Goal: Information Seeking & Learning: Find specific fact

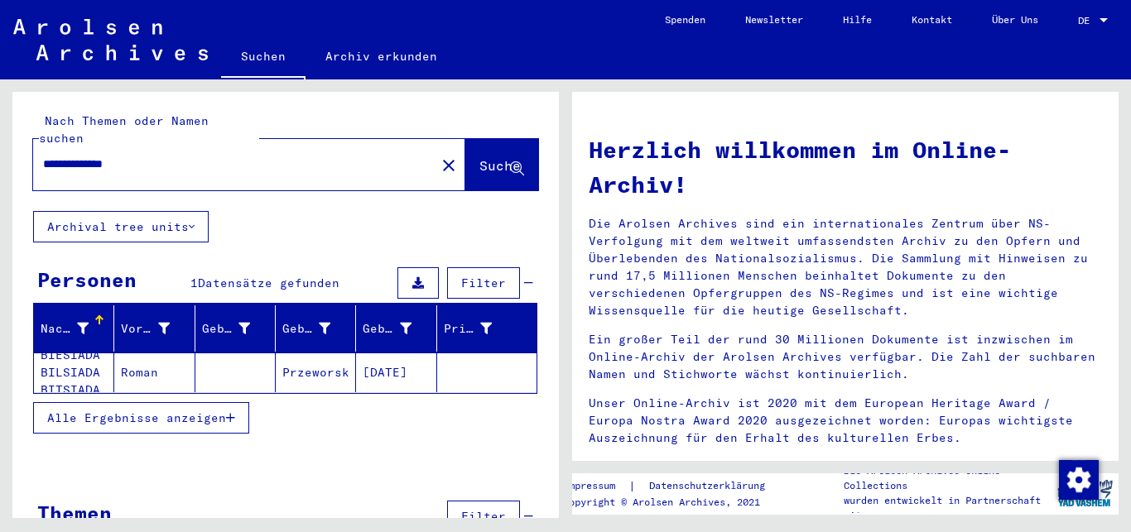
scroll to position [35, 0]
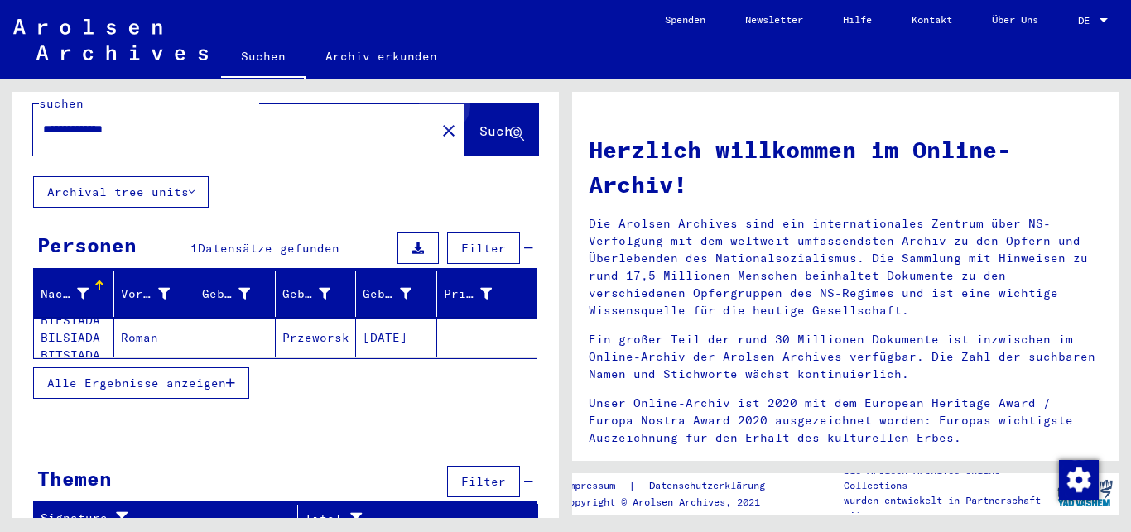
click at [489, 123] on span "Suche" at bounding box center [499, 131] width 41 height 17
click at [77, 286] on div "Nachname" at bounding box center [65, 294] width 48 height 17
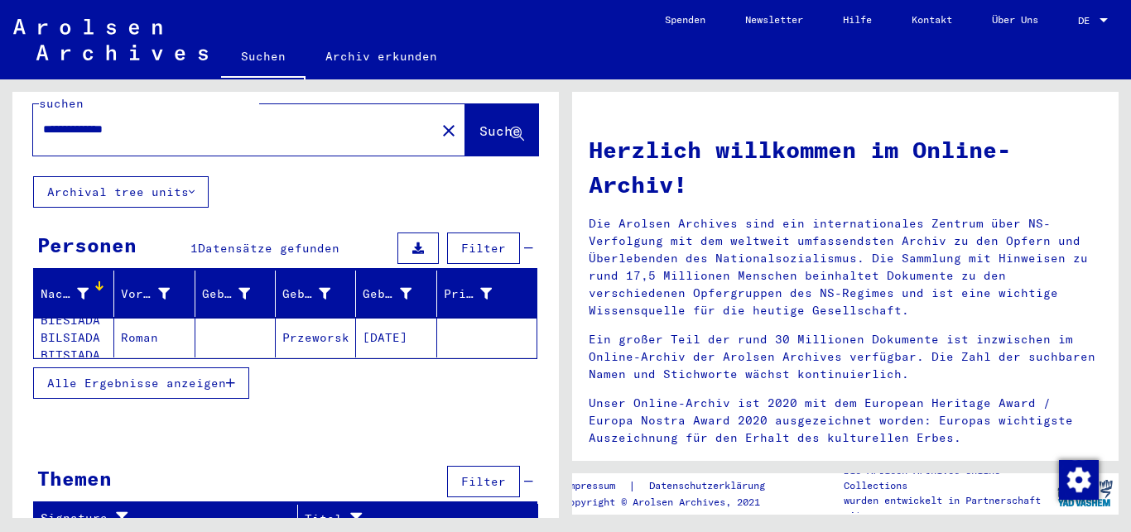
click at [84, 318] on mat-cell "BIESIADA BILSIADA BITSIADA" at bounding box center [74, 338] width 80 height 40
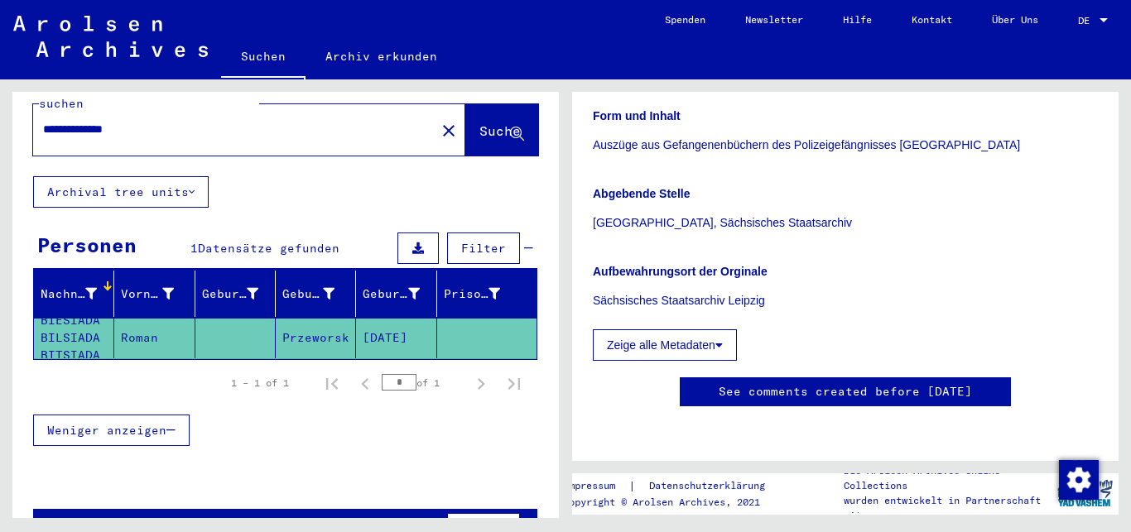
scroll to position [328, 0]
click at [723, 340] on icon at bounding box center [718, 346] width 7 height 12
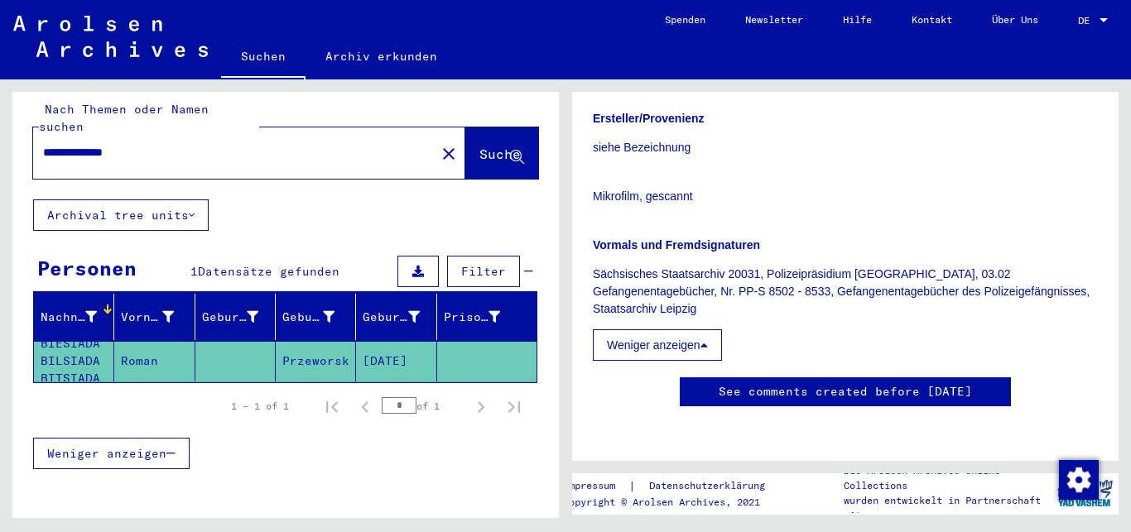
scroll to position [0, 0]
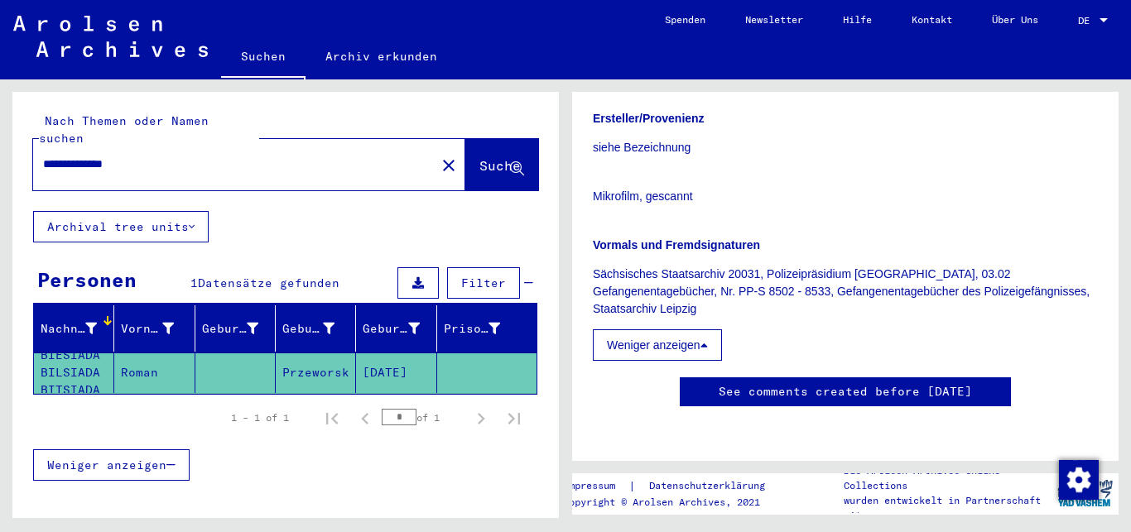
click at [384, 57] on link "Archiv erkunden" at bounding box center [382, 56] width 152 height 40
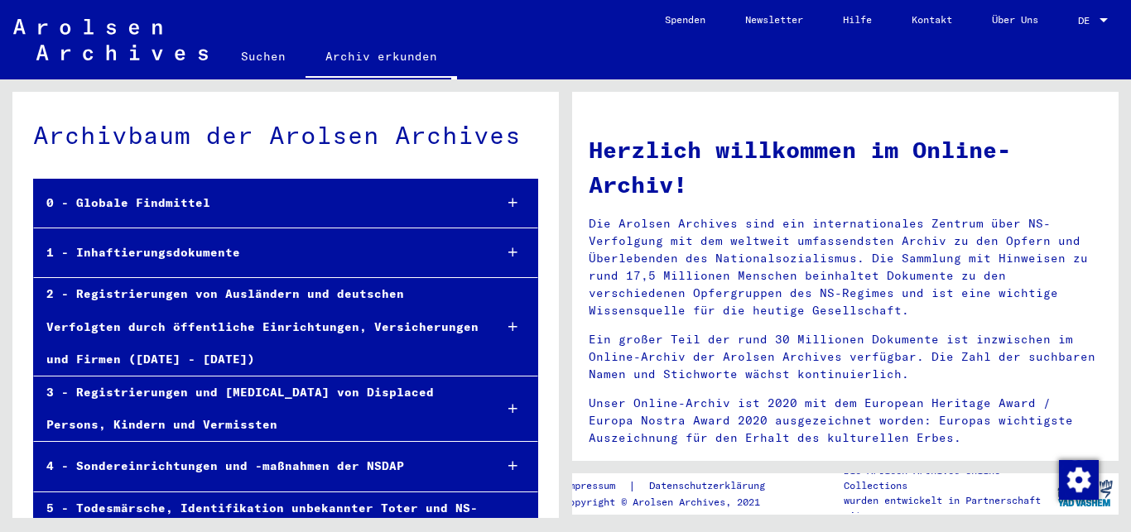
click at [174, 253] on div "1 - Inhaftierungsdokumente" at bounding box center [257, 253] width 446 height 32
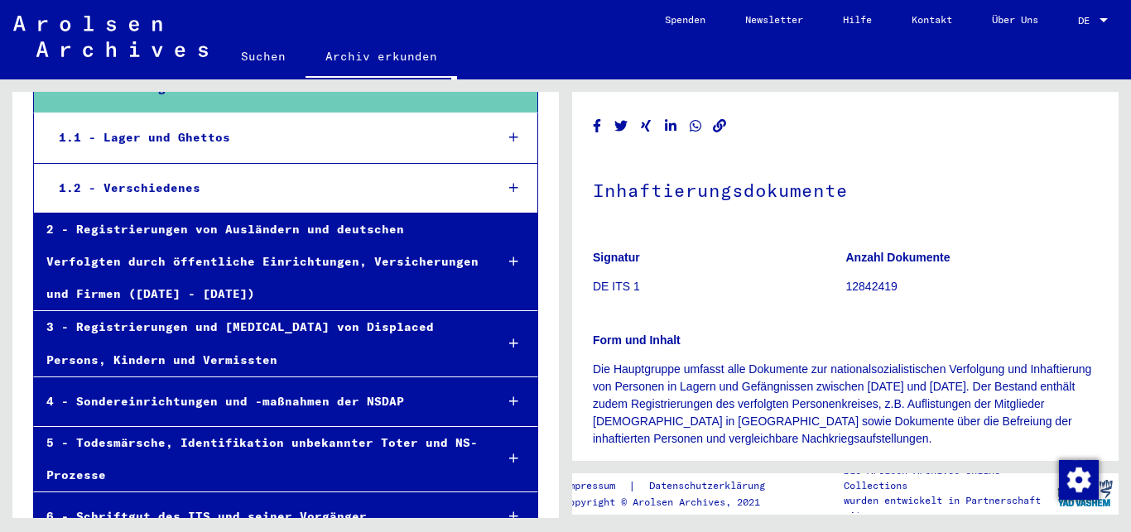
scroll to position [164, 0]
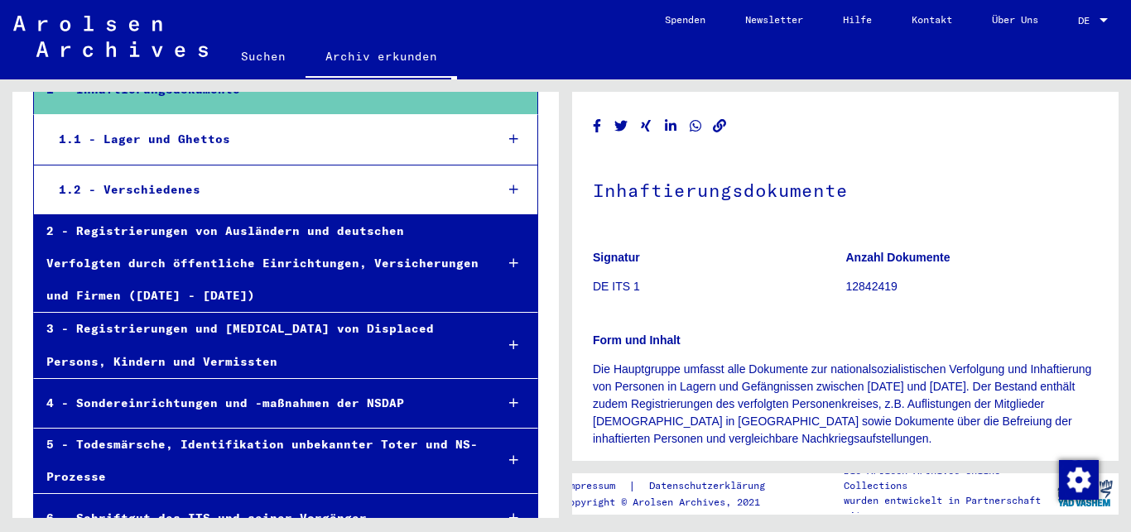
click at [167, 141] on div "1.1 - Lager und Ghettos" at bounding box center [264, 139] width 436 height 32
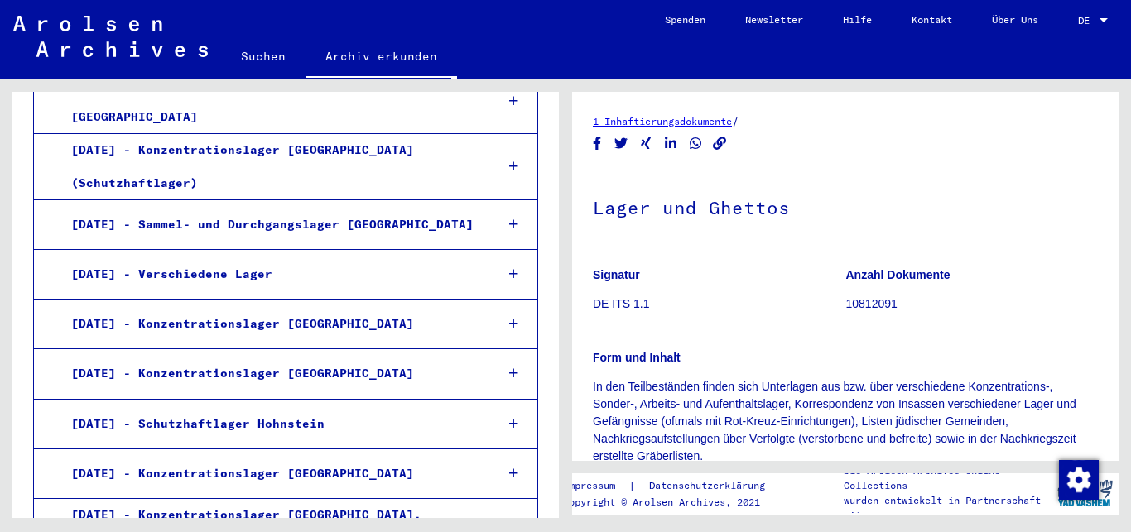
scroll to position [2801, 0]
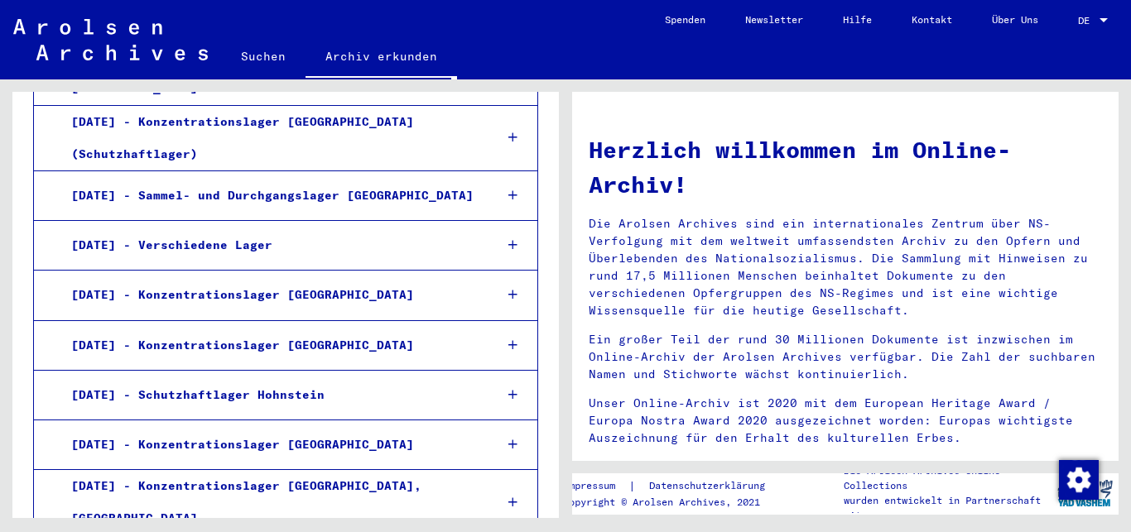
scroll to position [2833, 0]
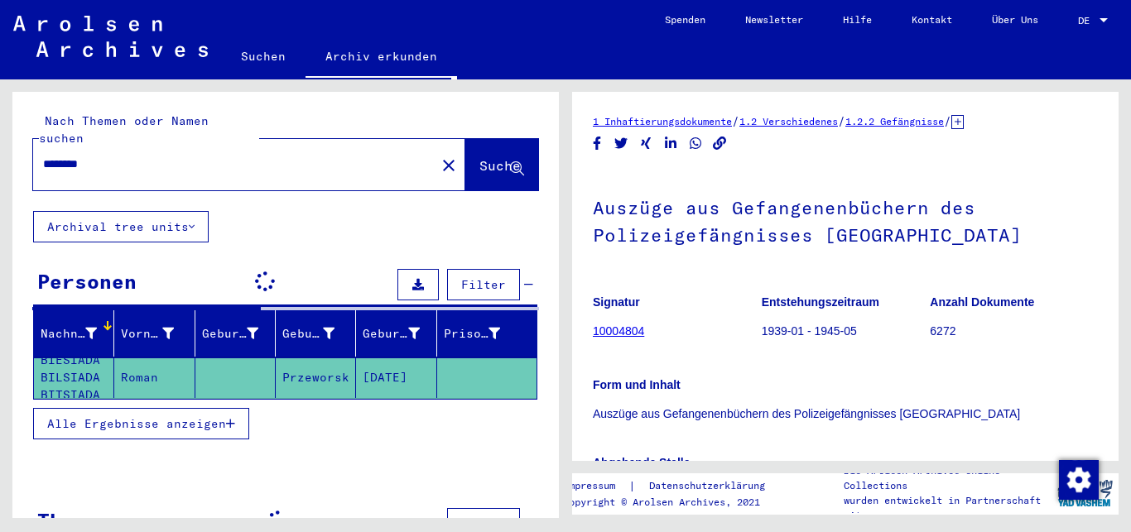
type input "**********"
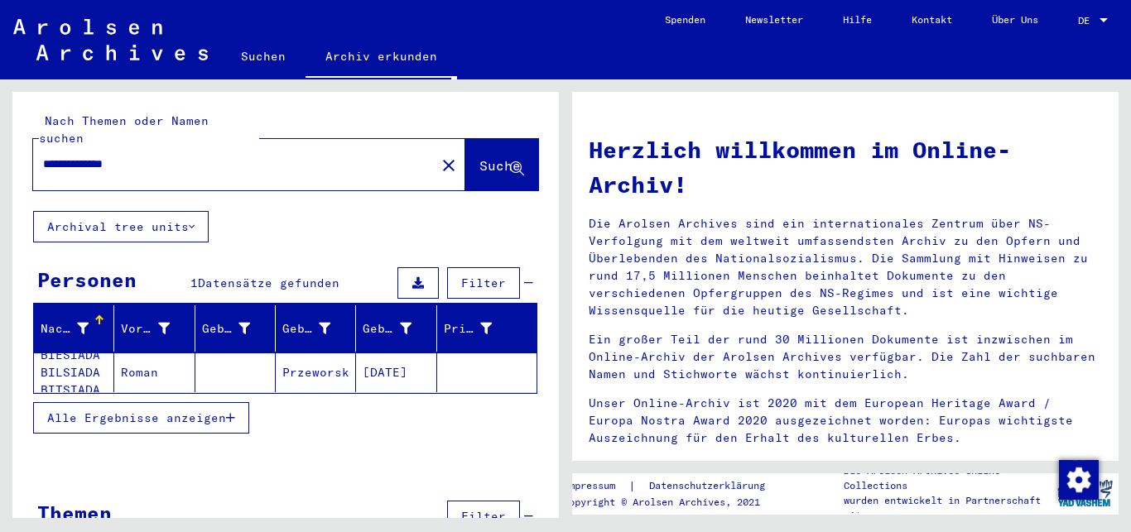
click at [170, 411] on span "Alle Ergebnisse anzeigen" at bounding box center [136, 418] width 179 height 15
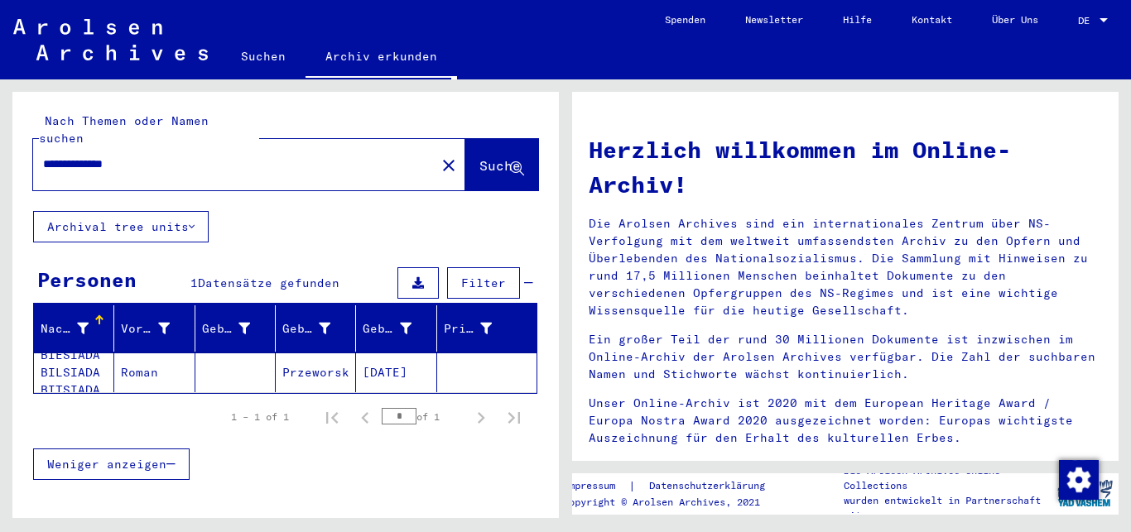
click at [118, 457] on span "Weniger anzeigen" at bounding box center [106, 464] width 119 height 15
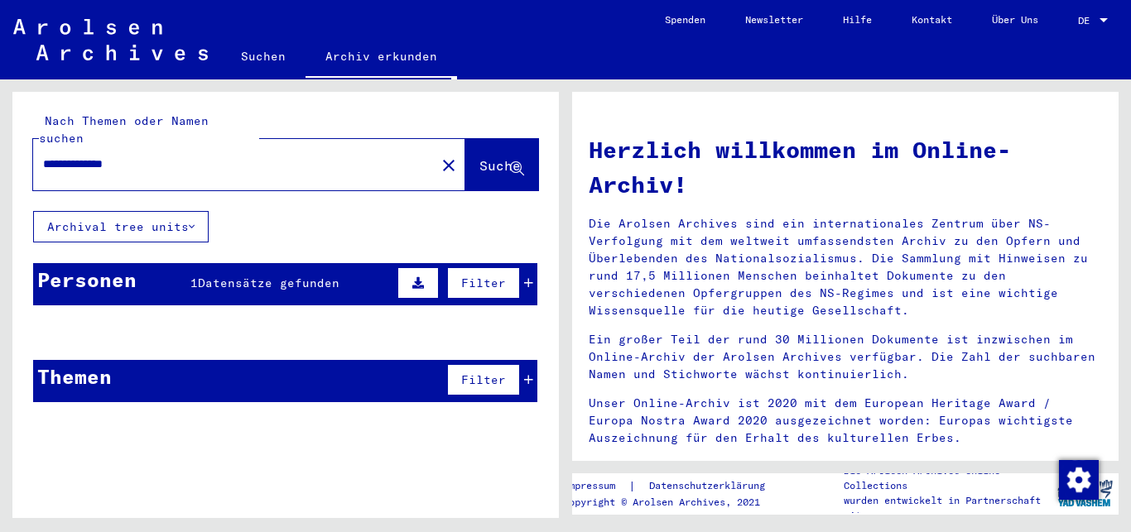
click at [422, 277] on icon at bounding box center [418, 283] width 12 height 12
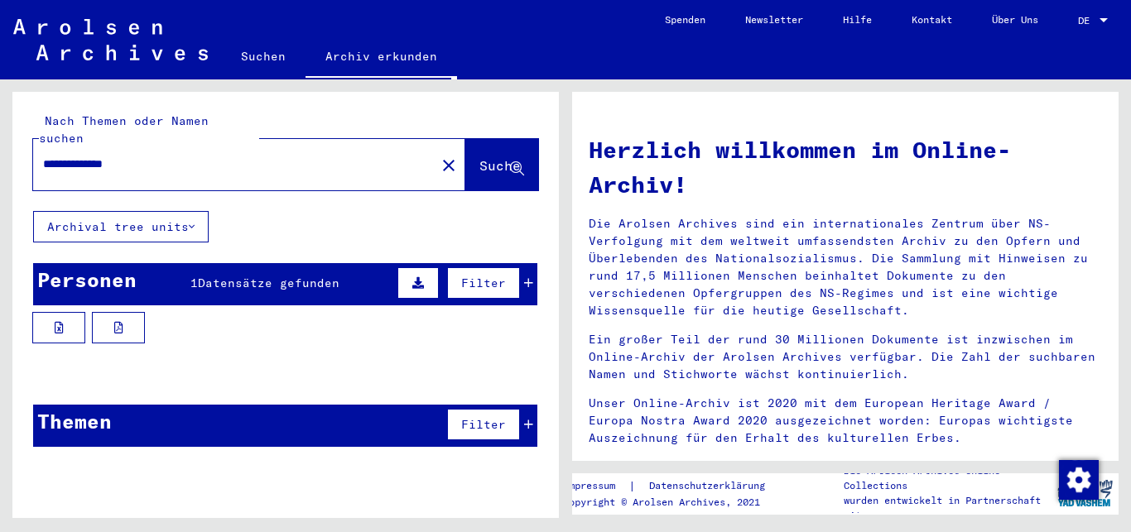
click at [422, 277] on icon at bounding box center [418, 283] width 12 height 12
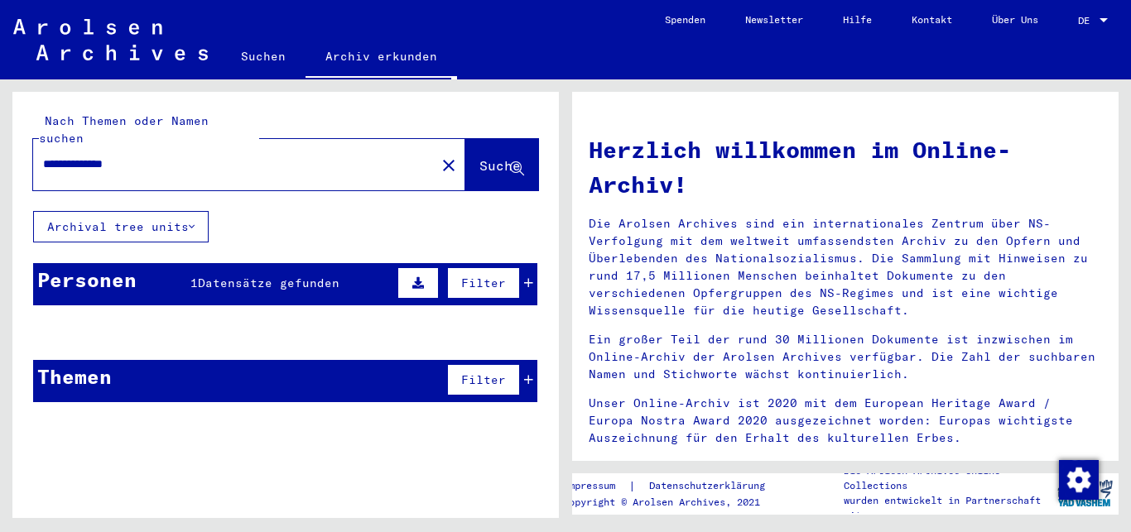
click at [179, 211] on button "Archival tree units" at bounding box center [121, 226] width 176 height 31
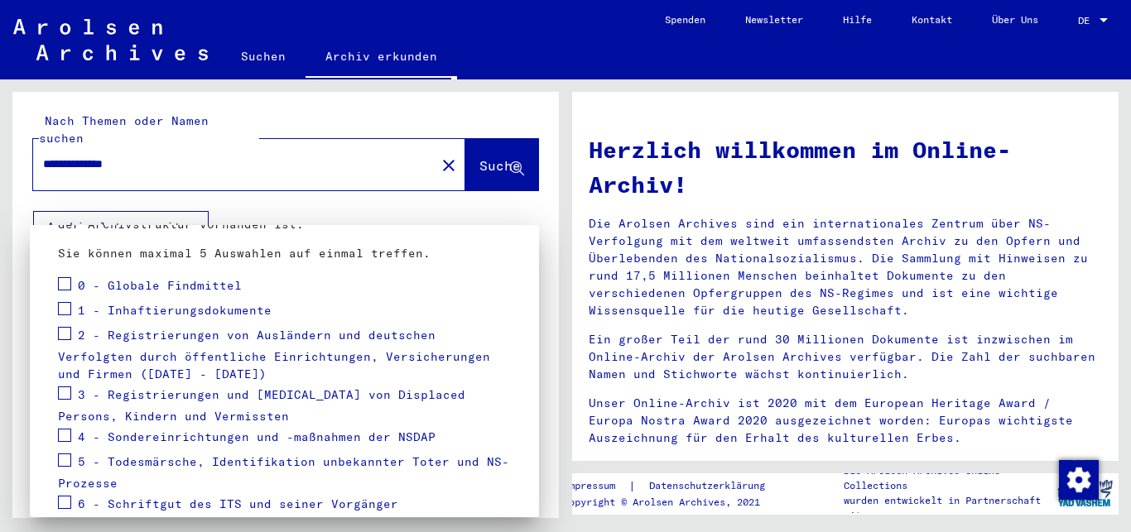
scroll to position [179, 0]
click at [63, 306] on span at bounding box center [64, 307] width 13 height 13
click at [64, 335] on span at bounding box center [64, 332] width 13 height 13
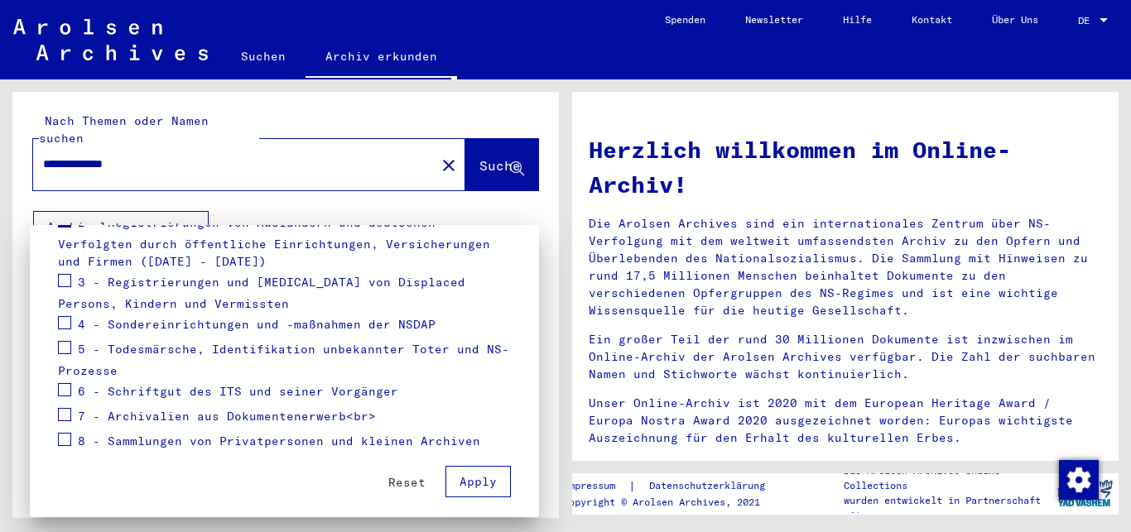
scroll to position [299, 0]
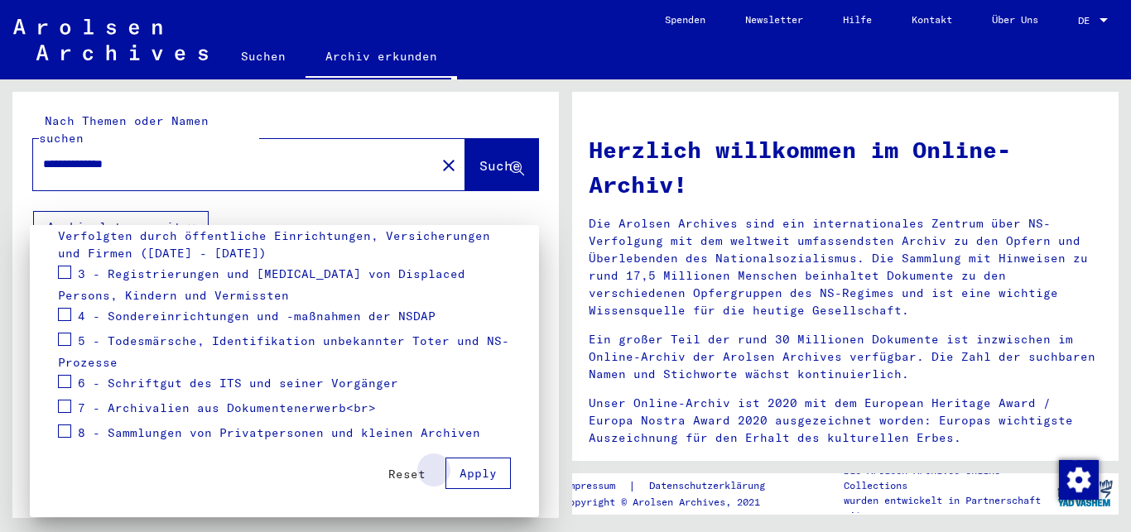
click at [470, 478] on span "Apply" at bounding box center [478, 473] width 37 height 15
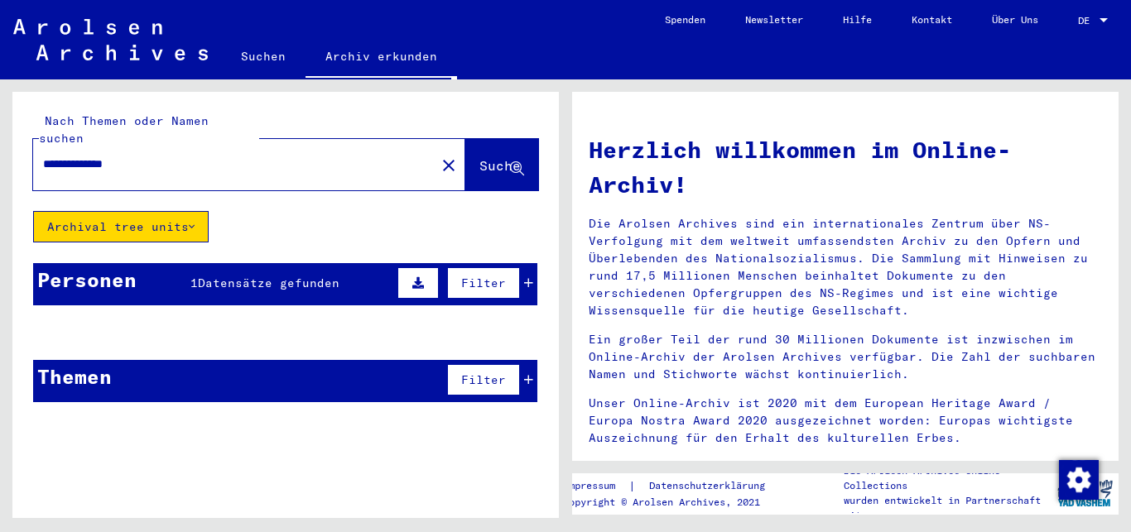
click at [518, 162] on icon at bounding box center [517, 169] width 14 height 14
click at [186, 211] on button "Archival tree units" at bounding box center [121, 226] width 176 height 31
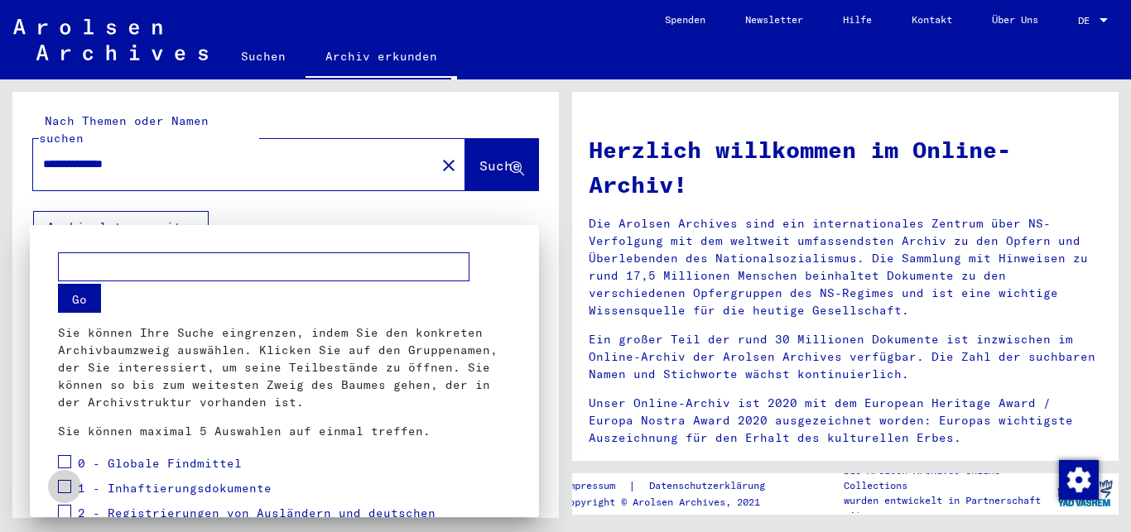
click at [62, 489] on span at bounding box center [64, 486] width 13 height 13
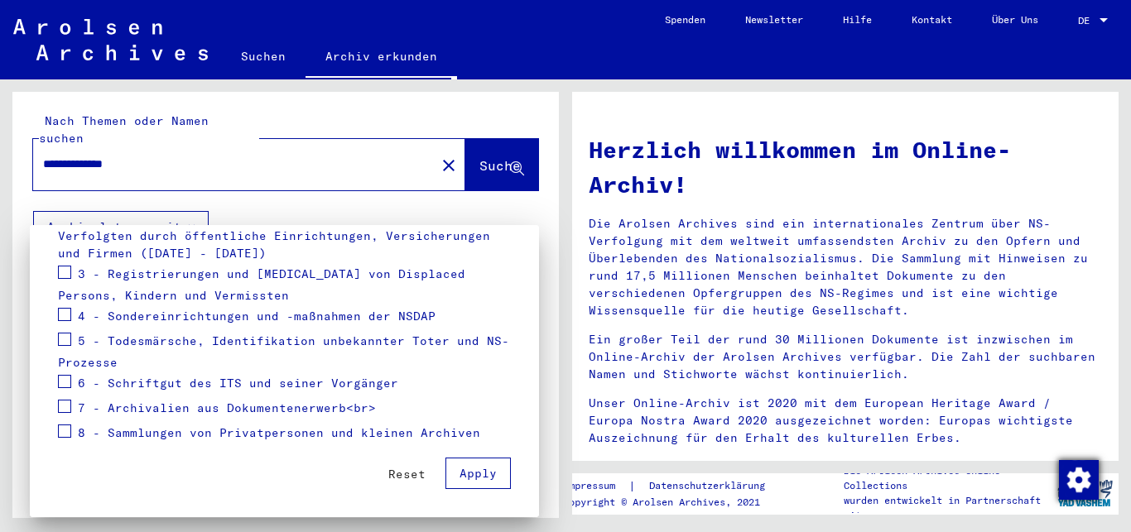
click at [1080, 489] on img "button" at bounding box center [1079, 480] width 40 height 40
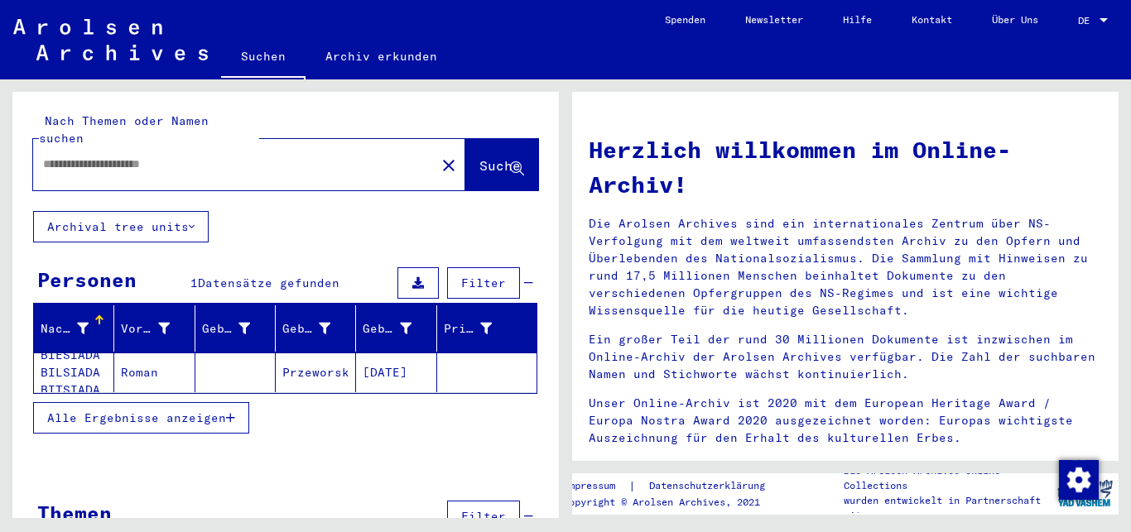
type input "**********"
